Goal: Task Accomplishment & Management: Manage account settings

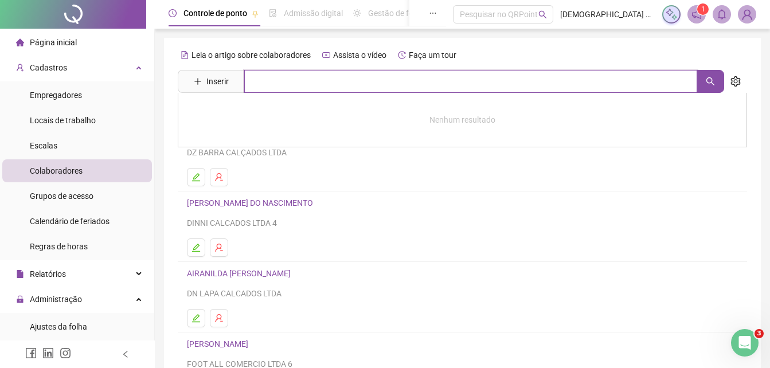
click at [263, 83] on input "text" at bounding box center [470, 81] width 453 height 23
type input "******"
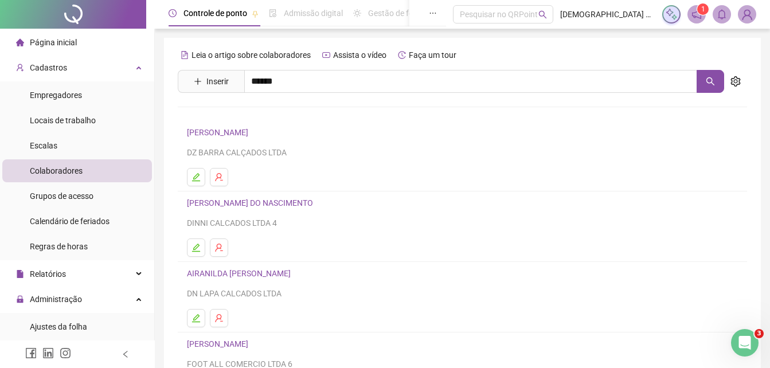
click at [244, 115] on link "[PERSON_NAME]" at bounding box center [229, 115] width 61 height 9
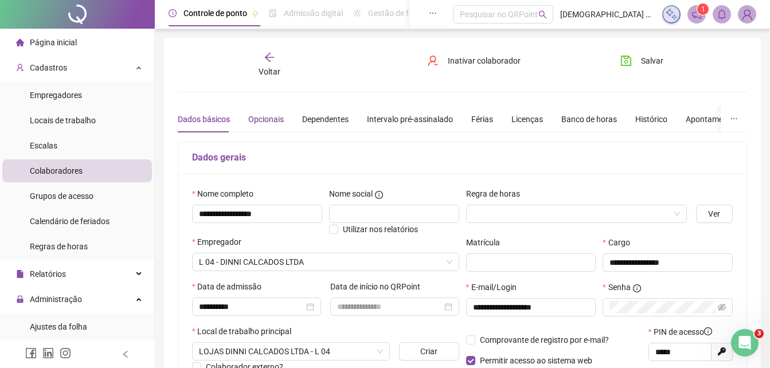
click at [263, 118] on div "Opcionais" at bounding box center [266, 119] width 36 height 13
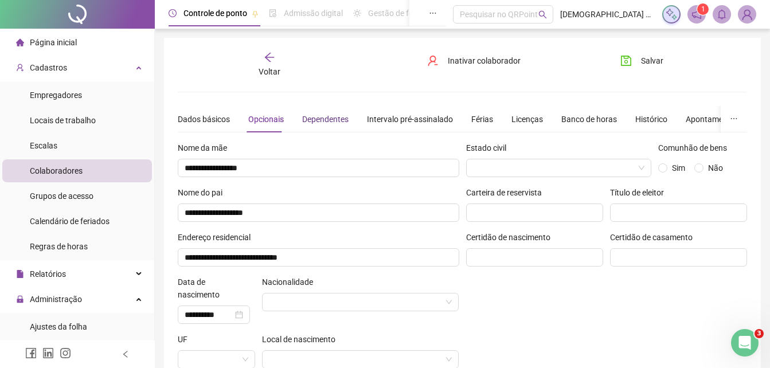
click at [336, 119] on div "Dependentes" at bounding box center [325, 119] width 46 height 13
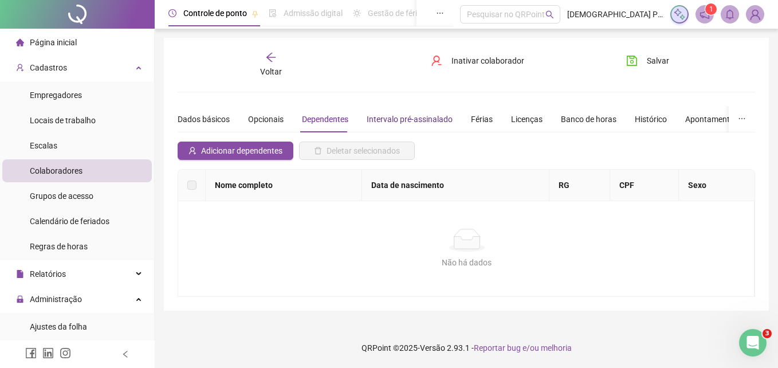
click at [418, 119] on div "Intervalo pré-assinalado" at bounding box center [410, 119] width 86 height 13
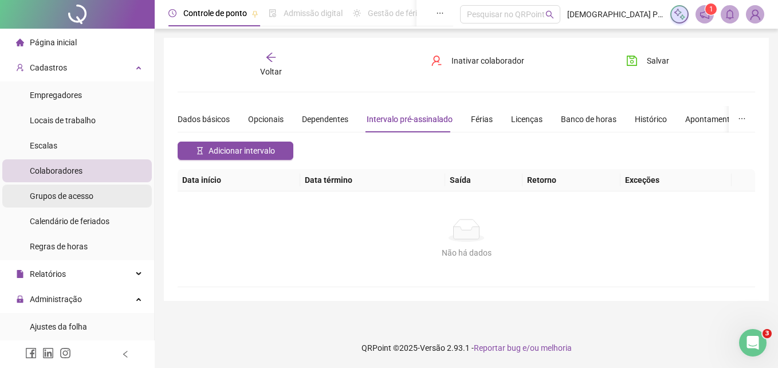
click at [80, 192] on span "Grupos de acesso" at bounding box center [62, 195] width 64 height 9
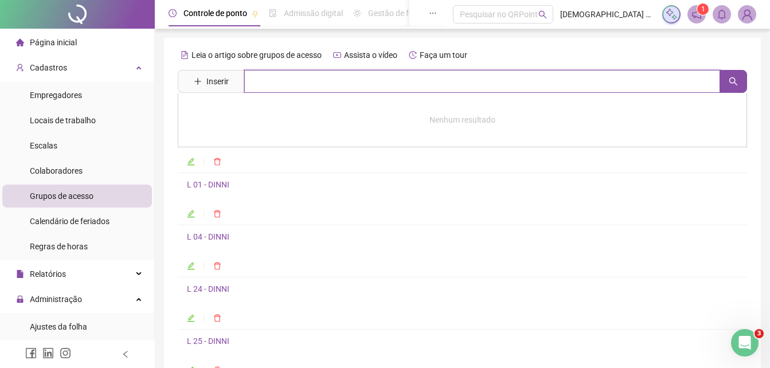
click at [293, 77] on input "text" at bounding box center [482, 81] width 476 height 23
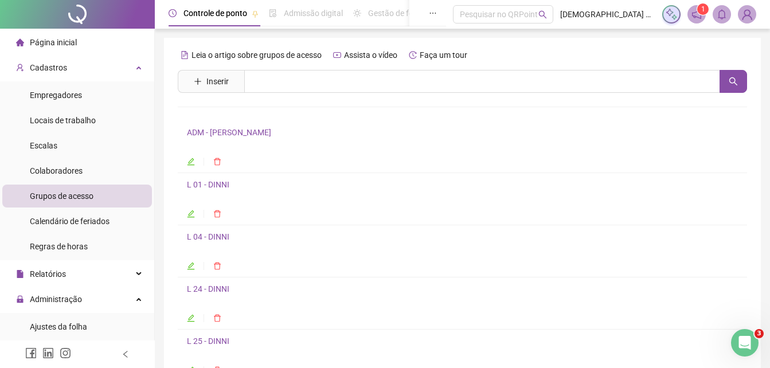
click at [213, 237] on link "L 04 - DINNI" at bounding box center [208, 236] width 42 height 9
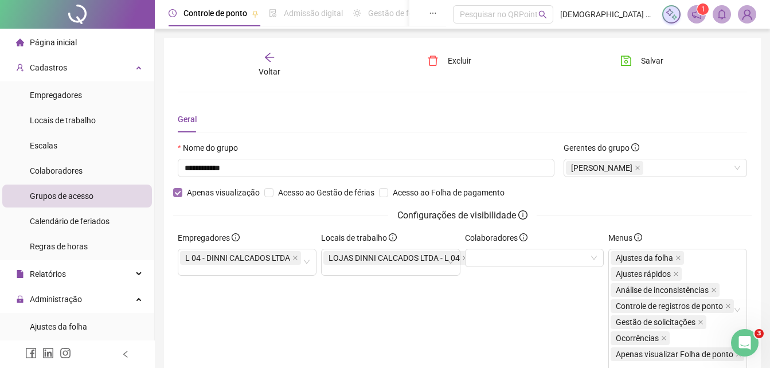
click at [232, 193] on span "Apenas visualização" at bounding box center [223, 192] width 82 height 13
click at [642, 64] on span "Salvar" at bounding box center [652, 60] width 22 height 13
